Goal: Navigation & Orientation: Understand site structure

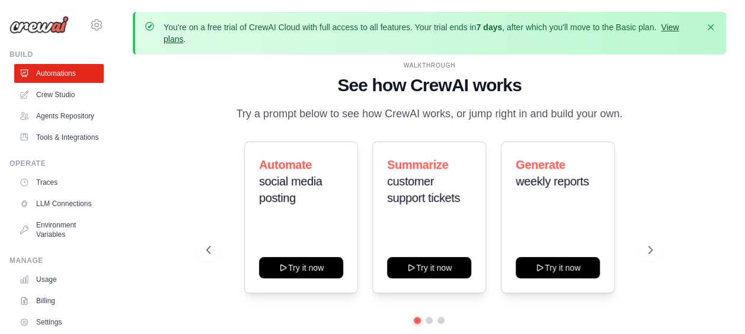
click at [677, 27] on link "View plans" at bounding box center [421, 33] width 515 height 21
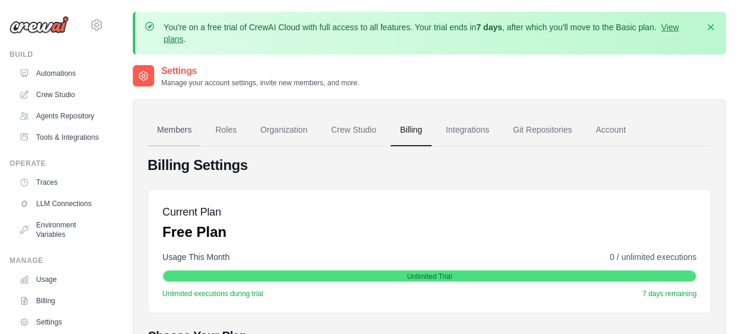
click at [175, 135] on link "Members" at bounding box center [174, 130] width 53 height 32
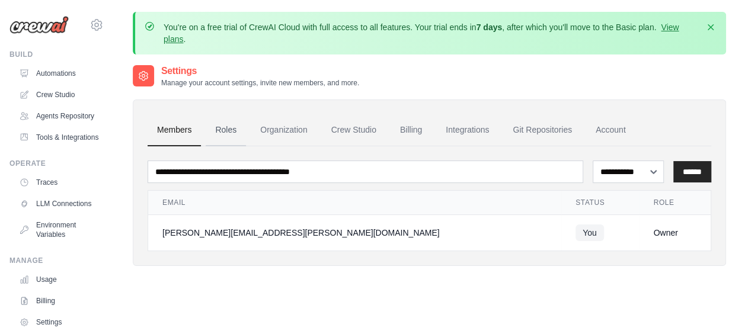
click at [230, 127] on link "Roles" at bounding box center [226, 130] width 40 height 32
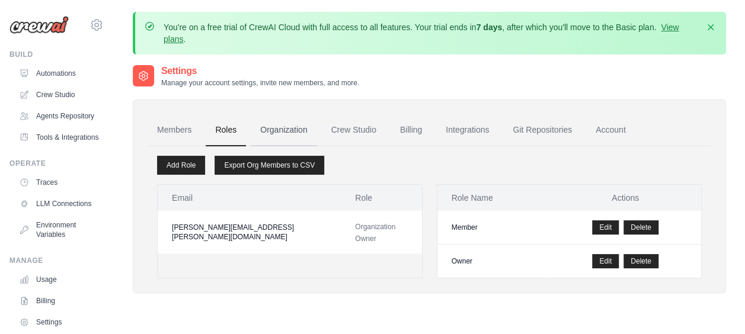
click at [276, 126] on link "Organization" at bounding box center [284, 130] width 66 height 32
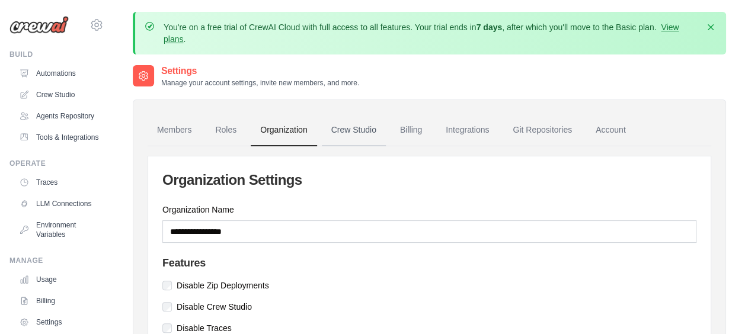
click at [348, 135] on link "Crew Studio" at bounding box center [354, 130] width 64 height 32
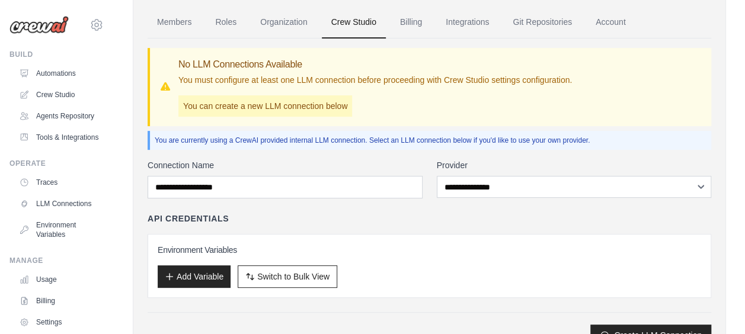
scroll to position [89, 0]
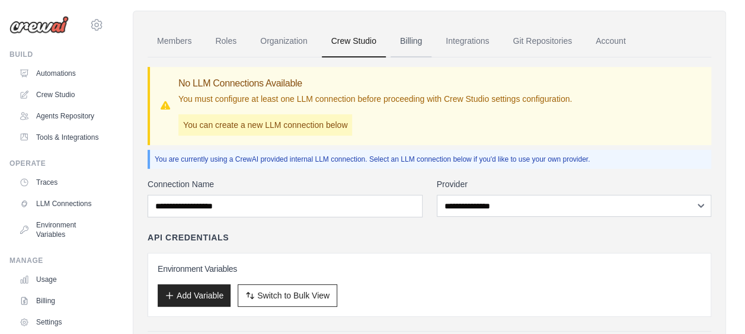
click at [418, 38] on link "Billing" at bounding box center [411, 41] width 41 height 32
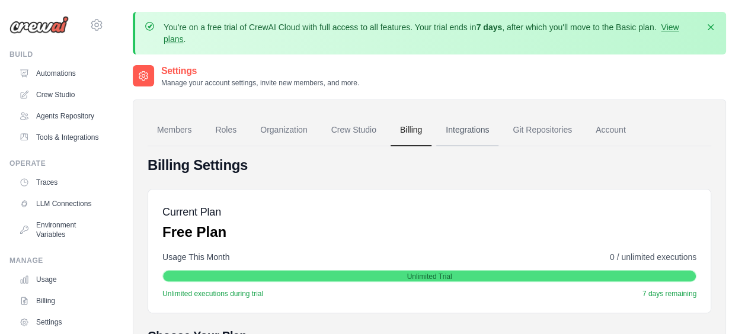
click at [474, 126] on link "Integrations" at bounding box center [467, 130] width 62 height 32
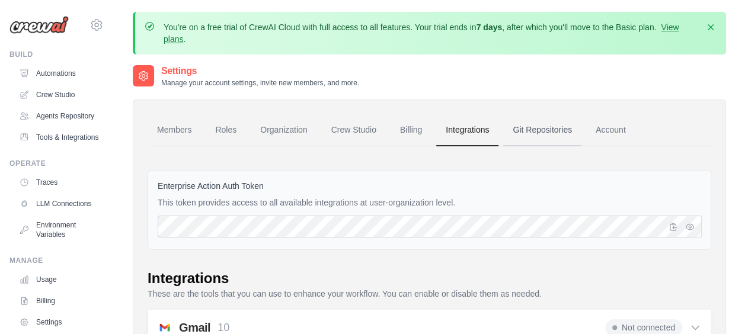
click at [523, 129] on link "Git Repositories" at bounding box center [542, 130] width 78 height 32
